Goal: Transaction & Acquisition: Purchase product/service

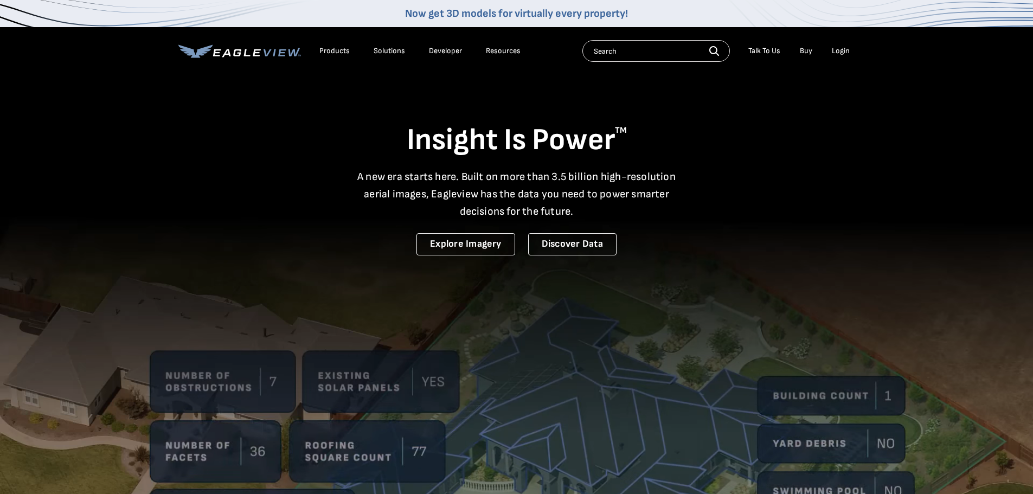
click at [841, 48] on div "Login" at bounding box center [841, 51] width 18 height 10
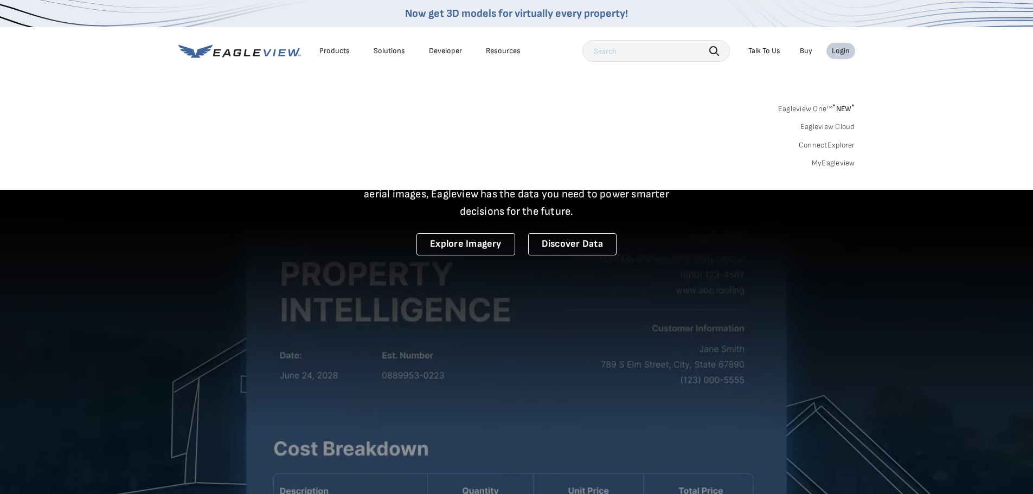
click at [839, 48] on div "Login" at bounding box center [841, 51] width 18 height 10
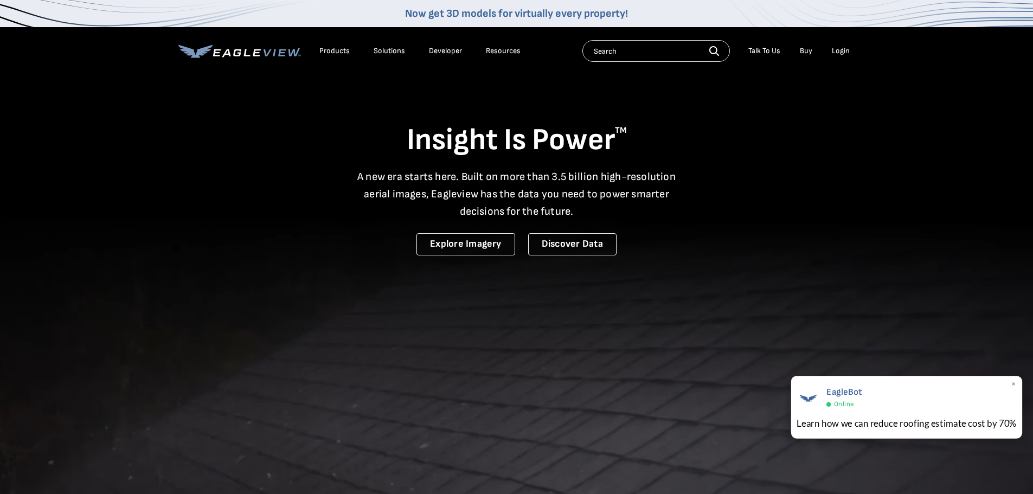
click at [1015, 381] on span "×" at bounding box center [1014, 384] width 6 height 11
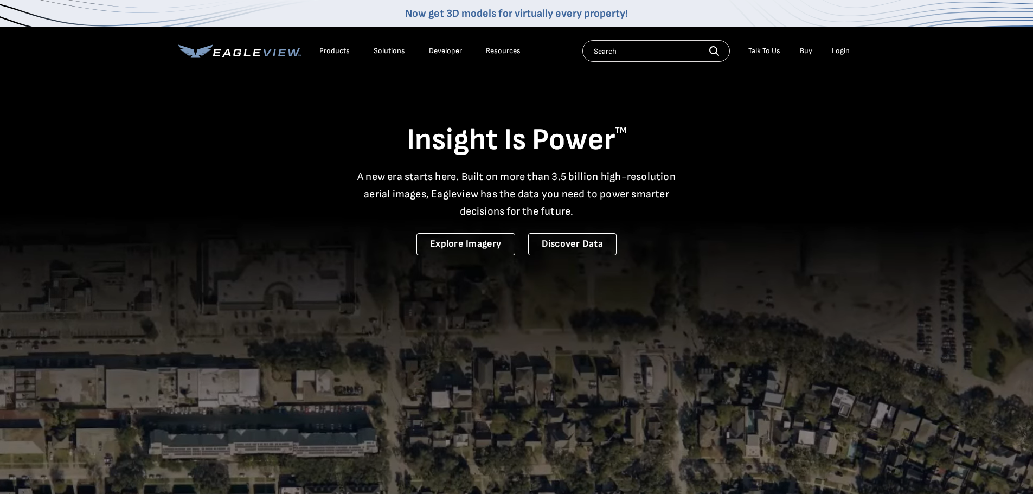
click at [662, 49] on input "text" at bounding box center [657, 51] width 148 height 22
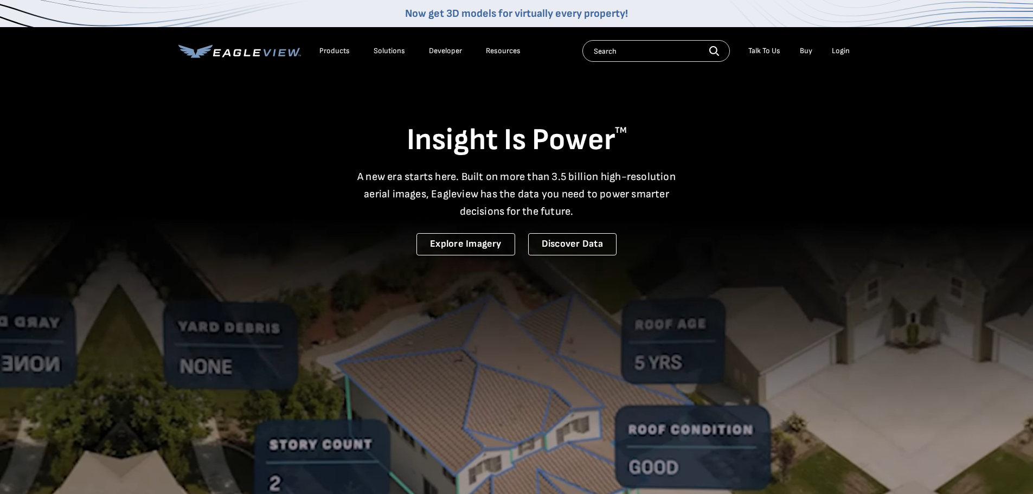
click at [719, 50] on icon "button" at bounding box center [715, 51] width 10 height 10
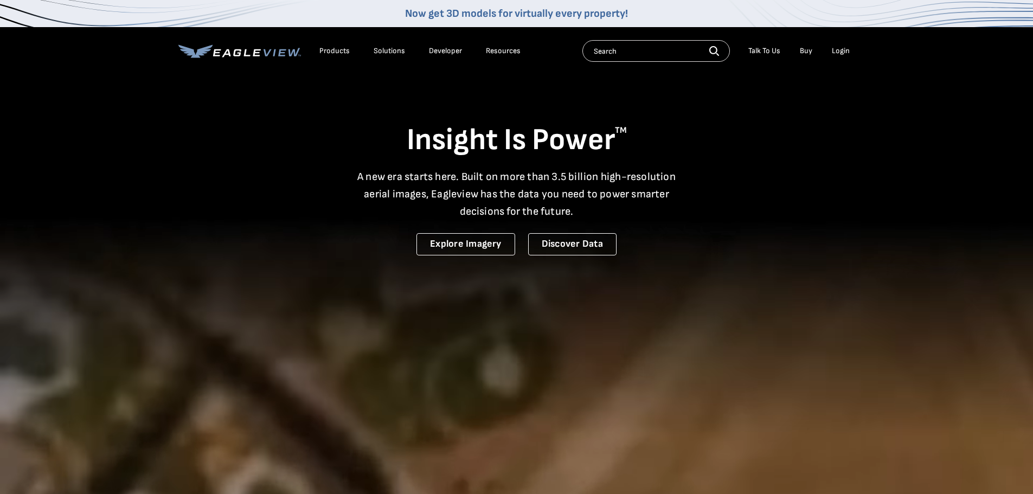
click at [847, 47] on div "Login" at bounding box center [841, 51] width 18 height 10
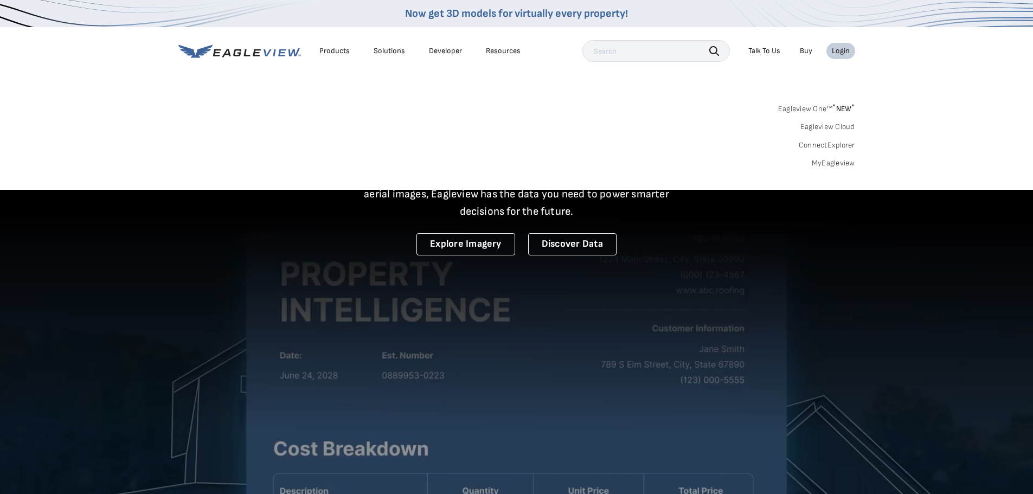
click at [832, 163] on link "MyEagleview" at bounding box center [833, 163] width 43 height 10
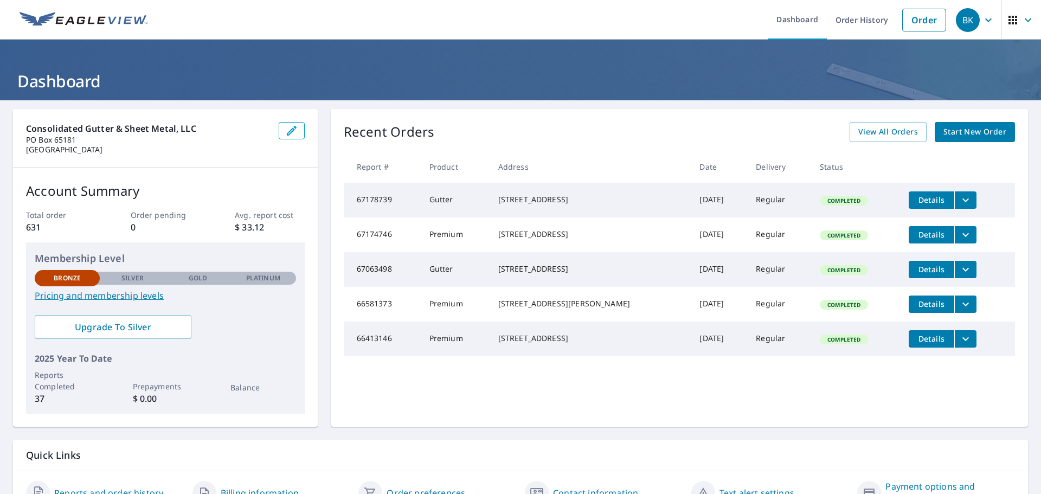
click at [958, 131] on span "Start New Order" at bounding box center [975, 132] width 63 height 14
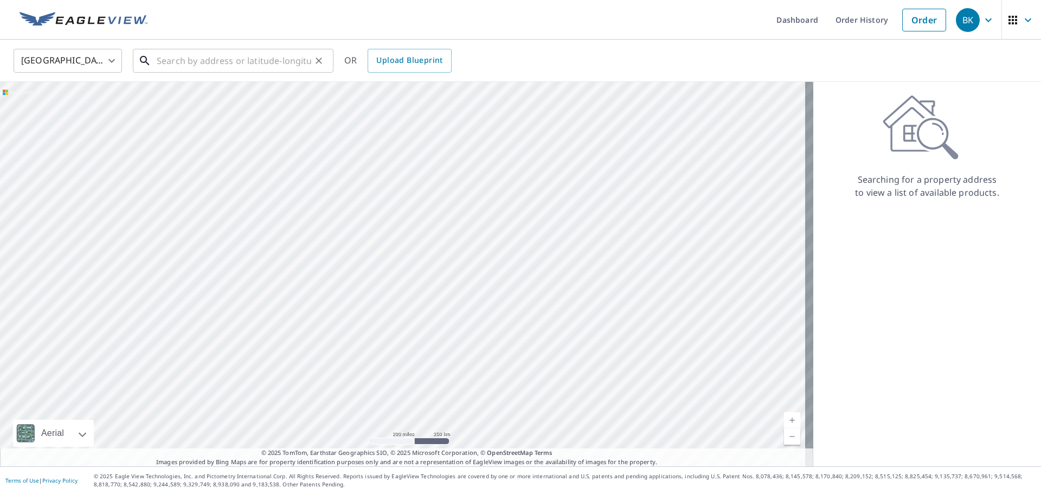
click at [189, 66] on input "text" at bounding box center [234, 61] width 155 height 30
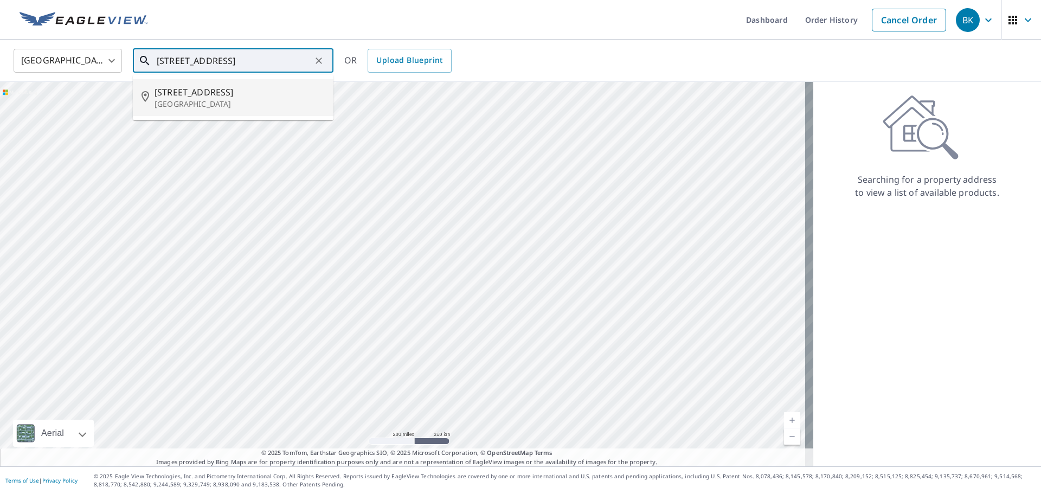
click at [182, 99] on p "Seattle, WA 98117" at bounding box center [240, 104] width 170 height 11
type input "7338 9th Ave NW Seattle, WA 98117"
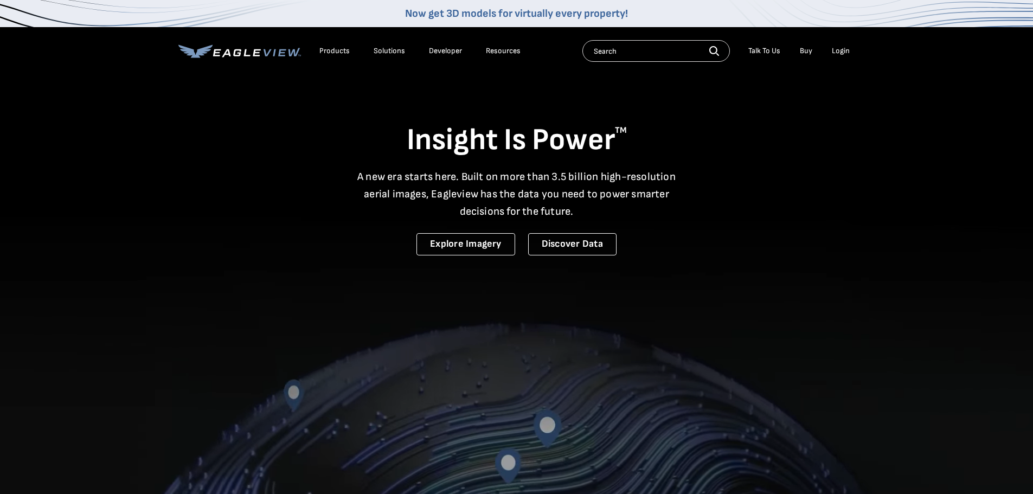
click at [841, 52] on div "Login" at bounding box center [841, 51] width 18 height 10
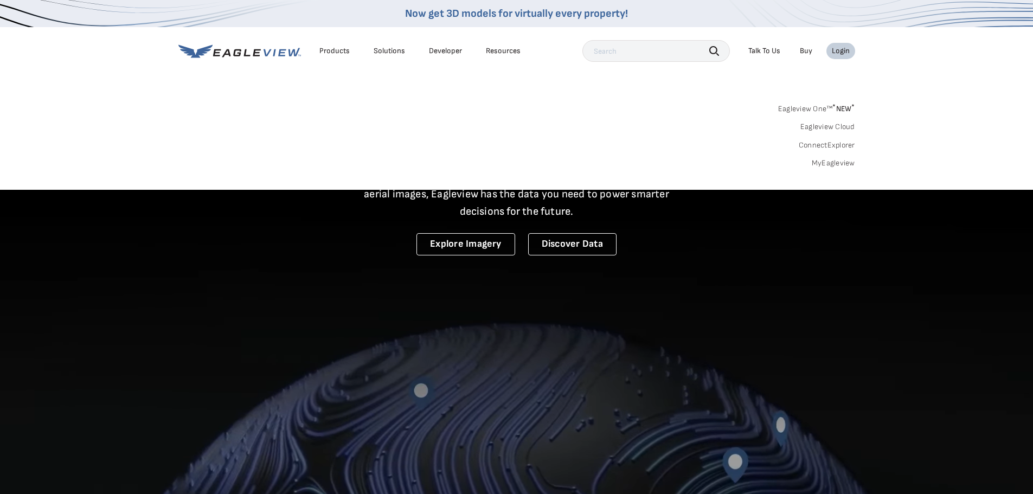
click at [838, 163] on link "MyEagleview" at bounding box center [833, 163] width 43 height 10
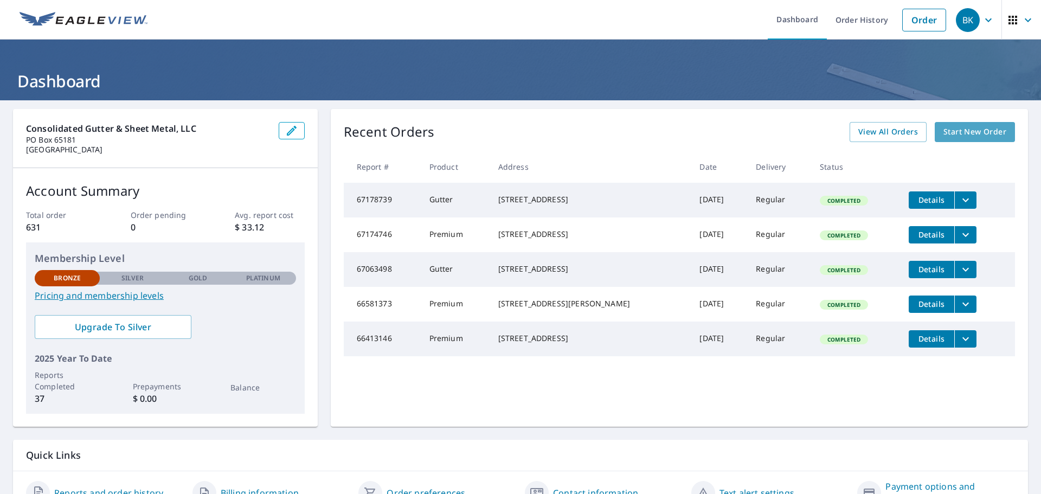
click at [955, 132] on span "Start New Order" at bounding box center [975, 132] width 63 height 14
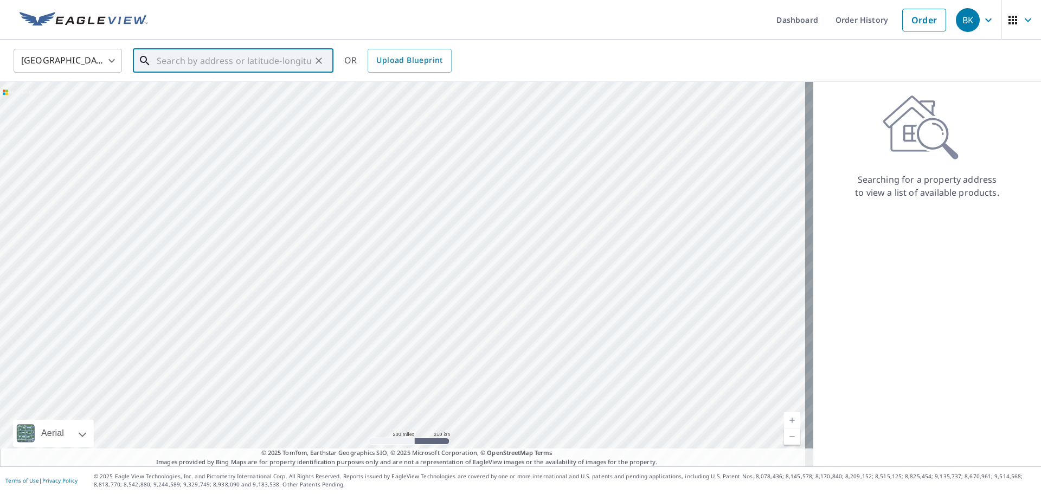
click at [200, 63] on input "text" at bounding box center [234, 61] width 155 height 30
click at [215, 103] on p "[GEOGRAPHIC_DATA]" at bounding box center [240, 104] width 170 height 11
type input "[STREET_ADDRESS]"
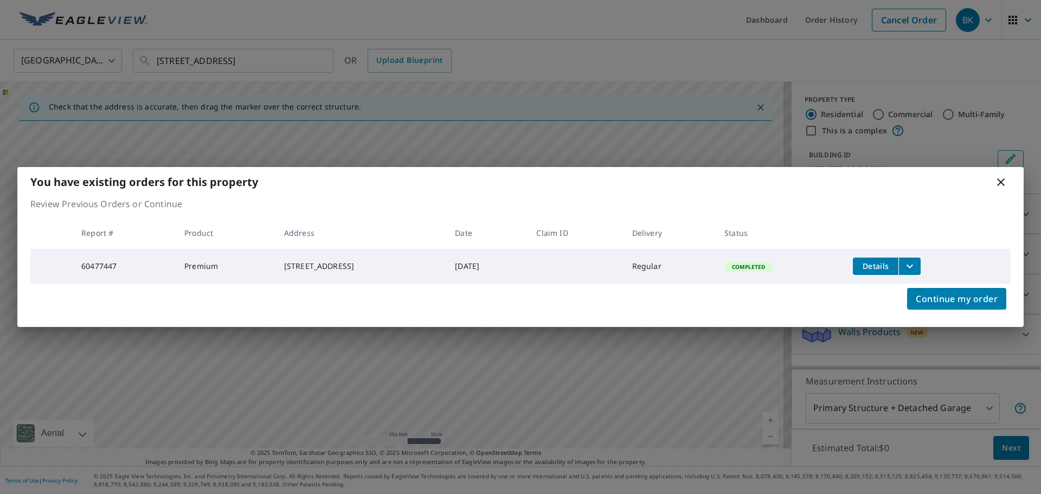
click at [1005, 179] on icon at bounding box center [1001, 182] width 13 height 13
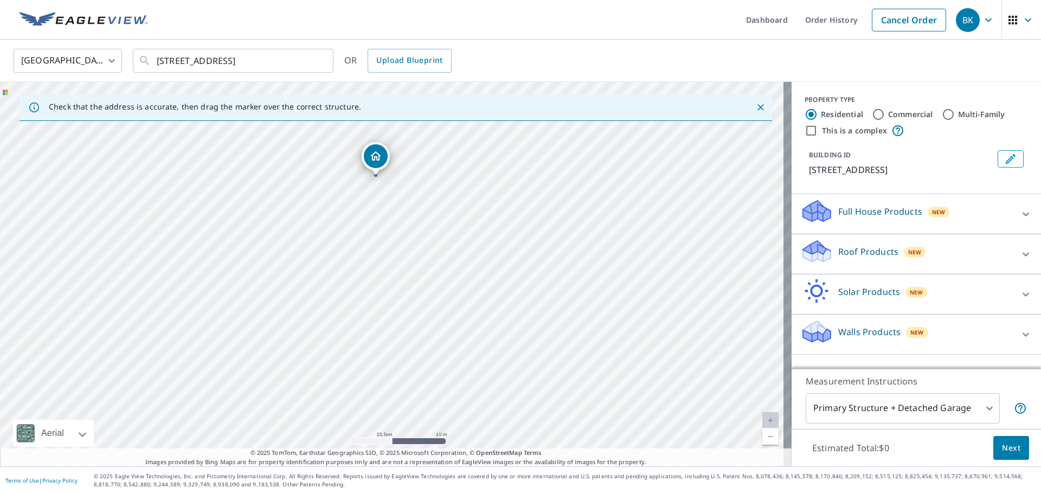
drag, startPoint x: 362, startPoint y: 330, endPoint x: 346, endPoint y: 212, distance: 118.8
click at [346, 212] on div "7338 9th Ave NW Seattle, WA 98117" at bounding box center [396, 274] width 792 height 385
click at [388, 186] on div "7338 9th Ave NW Seattle, WA 98117" at bounding box center [396, 274] width 792 height 385
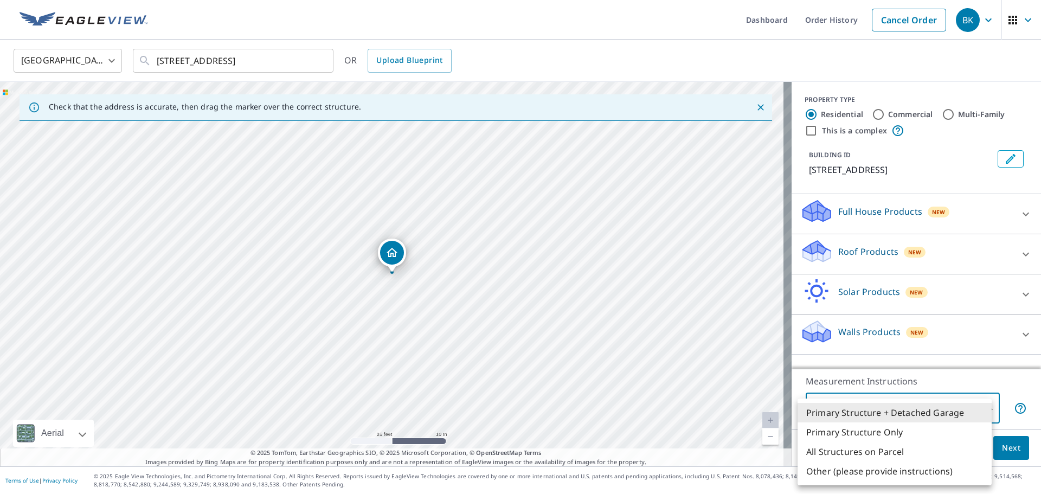
click at [906, 410] on body "BK BK Dashboard Order History Cancel Order BK United States US ​ 7338 9th Ave N…" at bounding box center [520, 247] width 1041 height 494
click at [861, 430] on li "Primary Structure Only" at bounding box center [895, 433] width 194 height 20
type input "2"
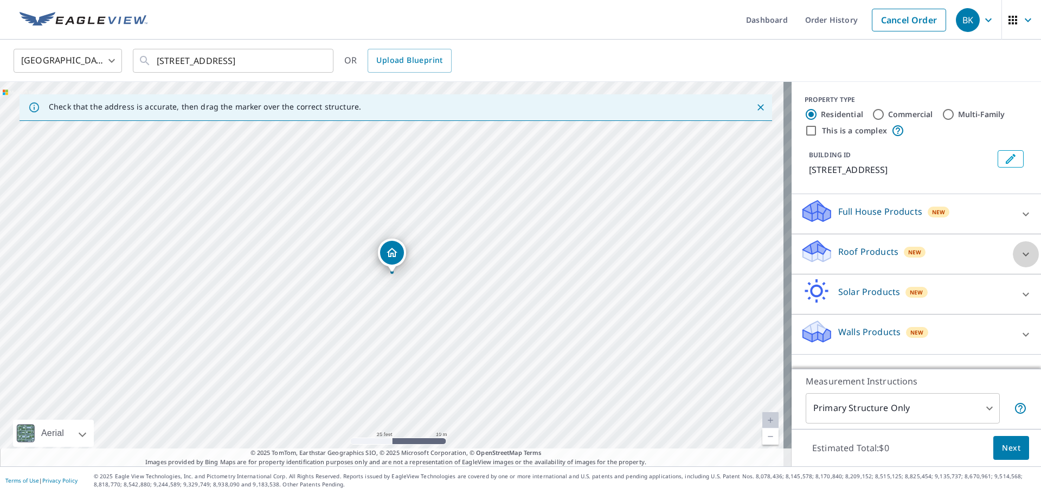
click at [1023, 254] on icon at bounding box center [1026, 254] width 7 height 4
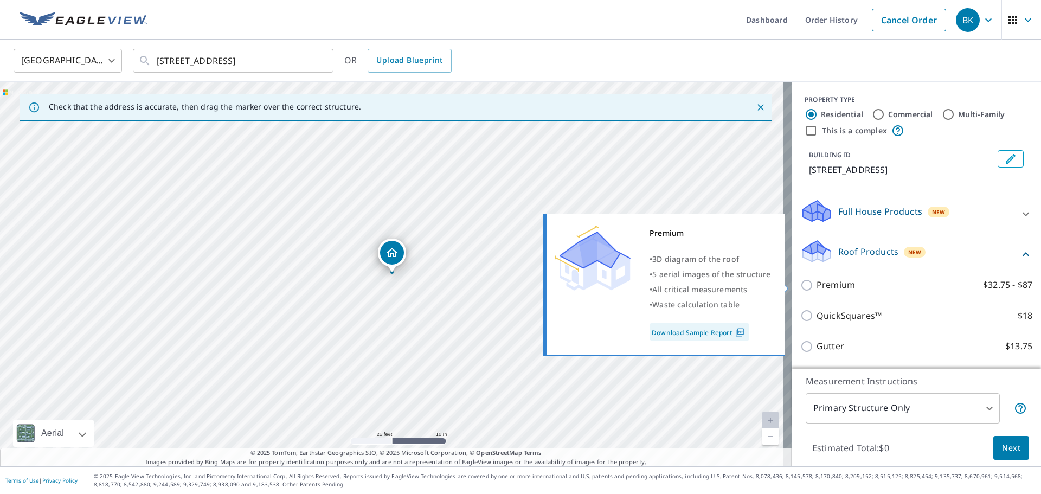
click at [822, 286] on p "Premium" at bounding box center [836, 285] width 39 height 14
click at [817, 286] on input "Premium $32.75 - $87" at bounding box center [809, 285] width 16 height 13
checkbox input "true"
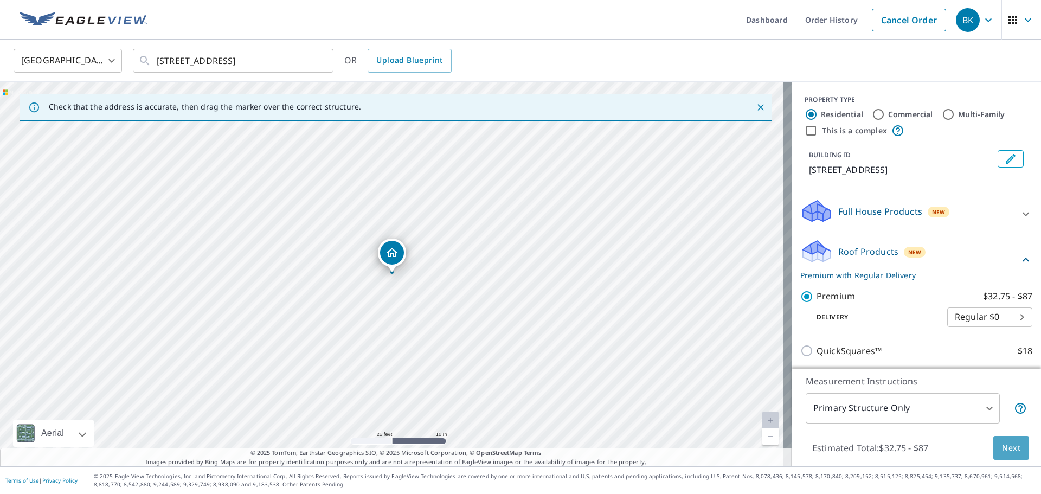
click at [1003, 446] on span "Next" at bounding box center [1011, 449] width 18 height 14
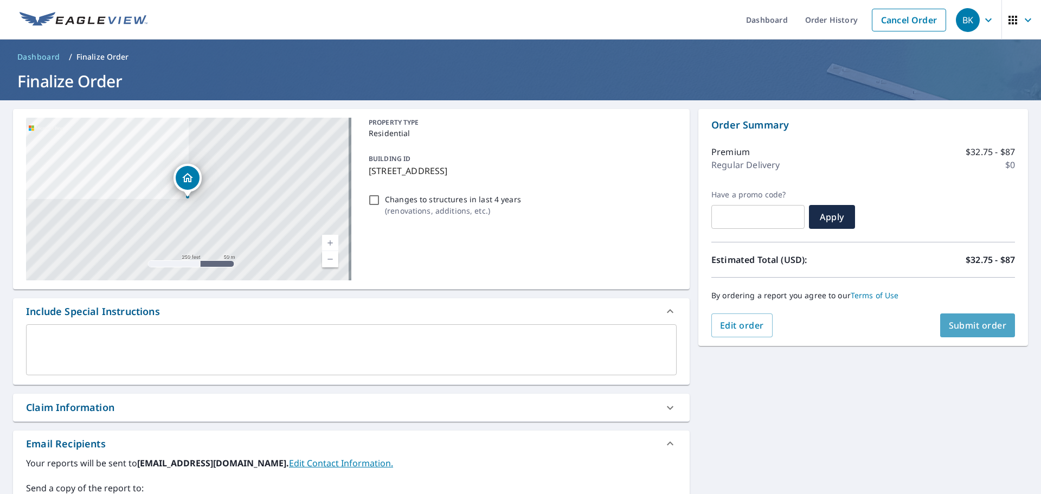
click at [981, 322] on span "Submit order" at bounding box center [978, 325] width 58 height 12
